Goal: Navigation & Orientation: Go to known website

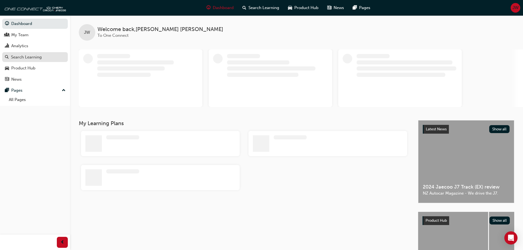
click at [19, 53] on link "Search Learning" at bounding box center [35, 57] width 66 height 10
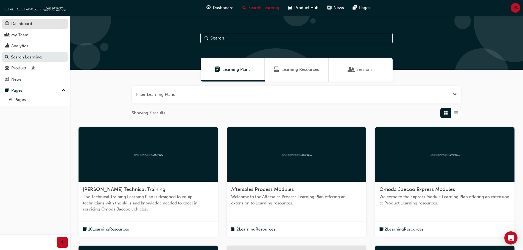
click at [24, 24] on div "Dashboard" at bounding box center [21, 24] width 21 height 6
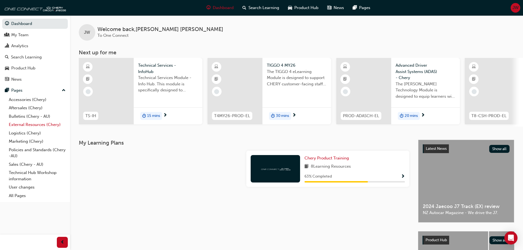
click at [61, 126] on link "External Resources (Chery)" at bounding box center [37, 125] width 61 height 9
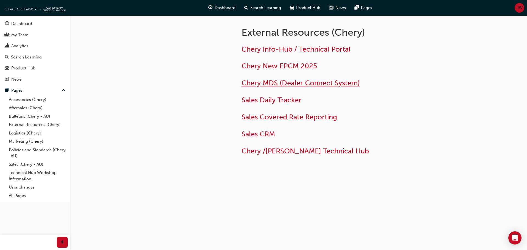
click at [301, 81] on span "Chery MDS (Dealer Connect System)" at bounding box center [301, 83] width 118 height 9
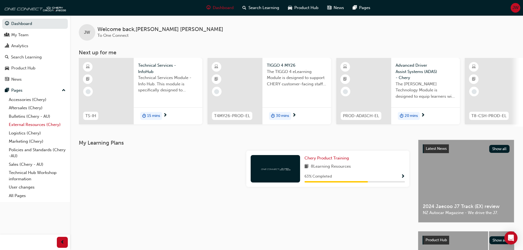
click at [41, 128] on link "External Resources (Chery)" at bounding box center [37, 125] width 61 height 9
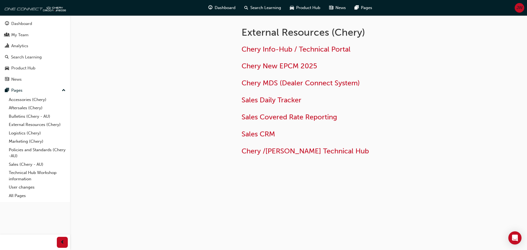
click at [300, 78] on div "Chery Info-Hub / Technical Portal Chery New EPCM 2025 Chery MDS (Dealer Connect…" at bounding box center [331, 100] width 179 height 111
click at [304, 84] on span "Chery MDS (Dealer Connect System)" at bounding box center [301, 83] width 118 height 9
